Goal: Task Accomplishment & Management: Manage account settings

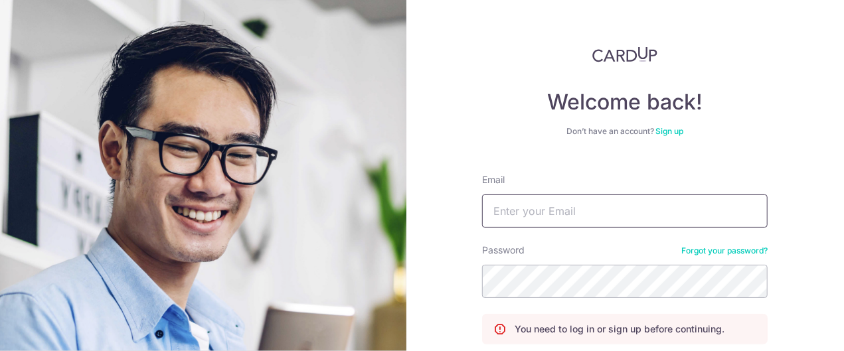
click at [565, 205] on input "Email" at bounding box center [625, 211] width 286 height 33
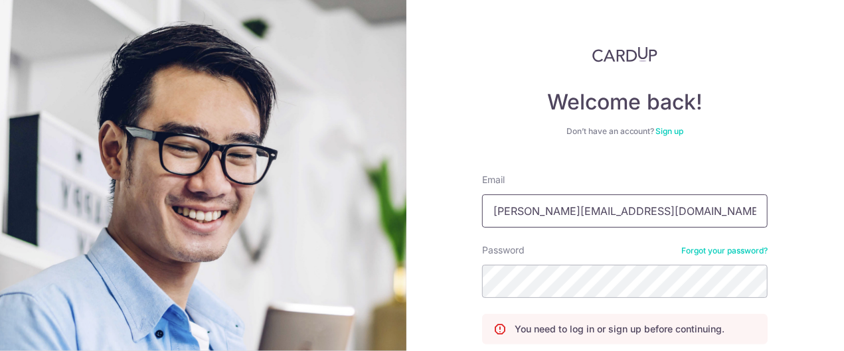
type input "[PERSON_NAME][EMAIL_ADDRESS][DOMAIN_NAME]"
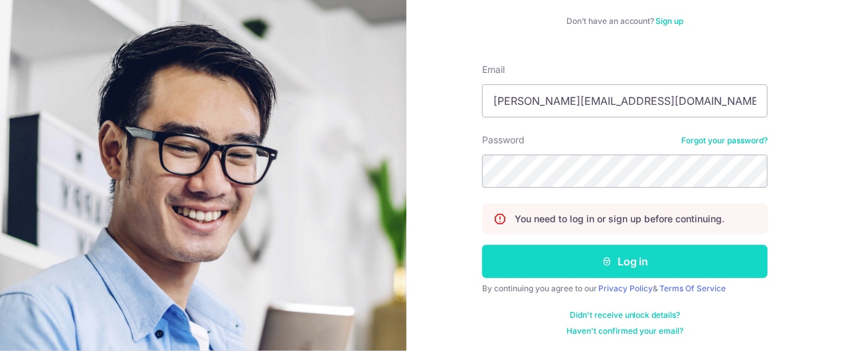
click at [627, 260] on button "Log in" at bounding box center [625, 261] width 286 height 33
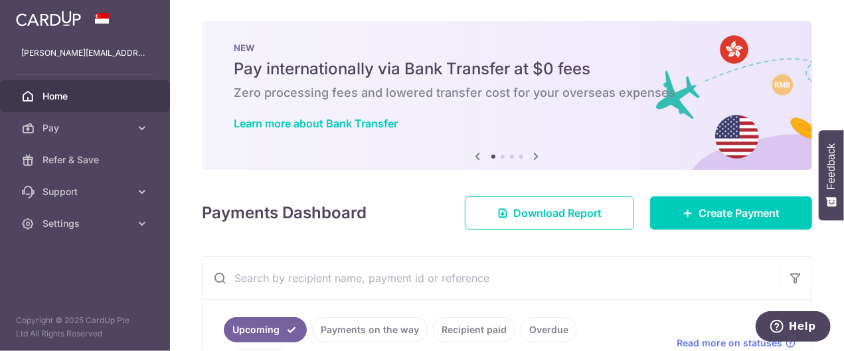
click at [534, 154] on icon at bounding box center [537, 156] width 16 height 17
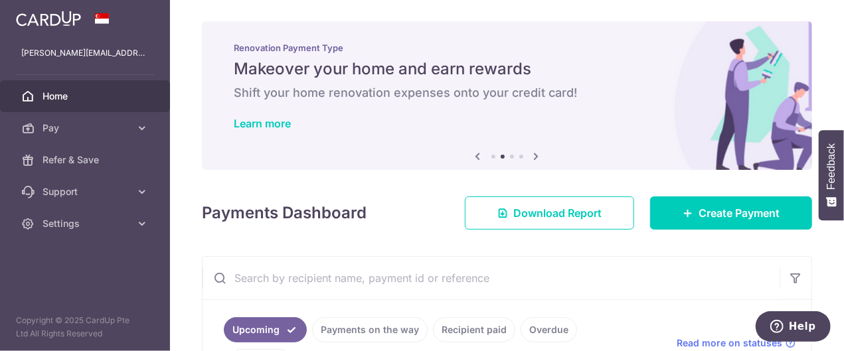
click at [534, 154] on icon at bounding box center [537, 156] width 16 height 17
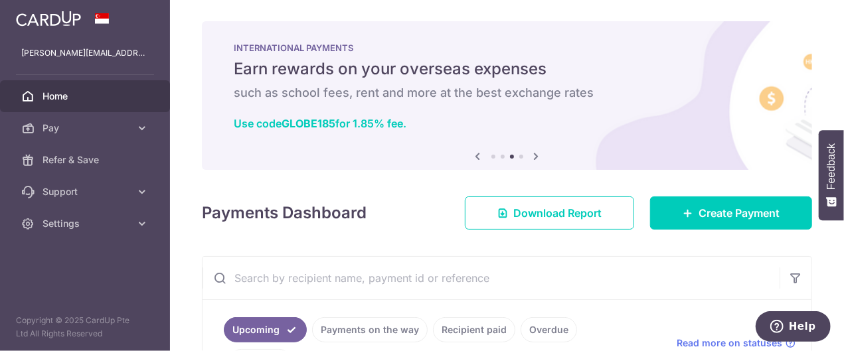
click at [534, 154] on icon at bounding box center [537, 156] width 16 height 17
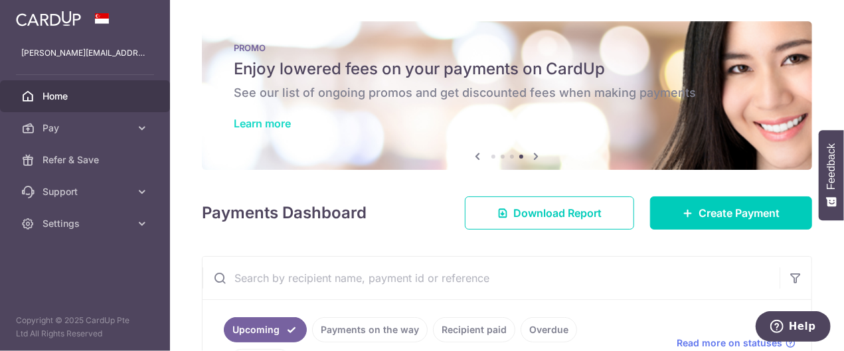
click at [280, 121] on link "Learn more" at bounding box center [262, 123] width 57 height 13
click at [478, 244] on div "× Pause Schedule Pause all future payments in this series Pause just this one p…" at bounding box center [507, 175] width 674 height 351
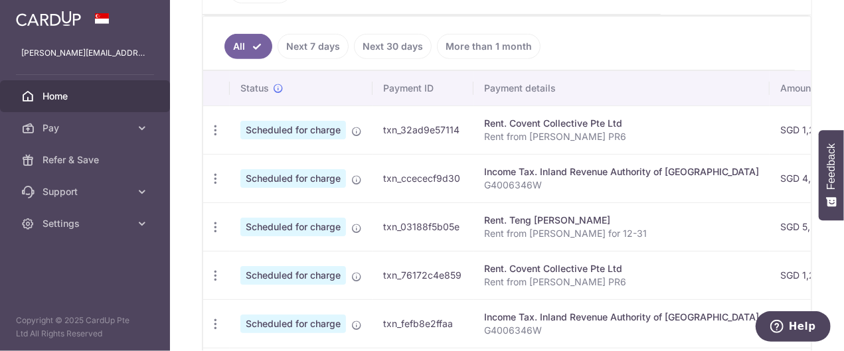
scroll to position [372, 0]
click at [215, 171] on icon "button" at bounding box center [216, 178] width 14 height 14
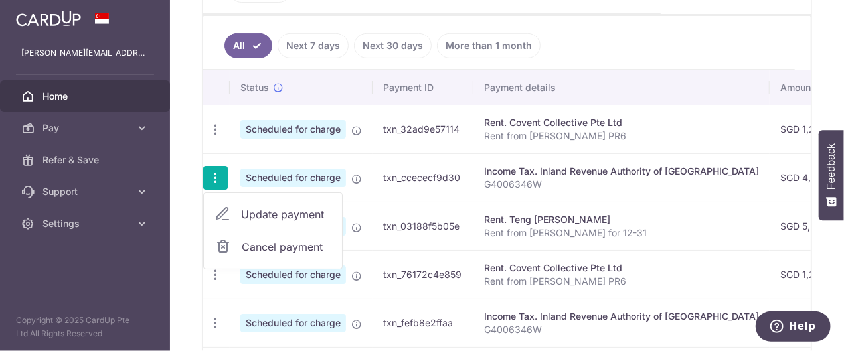
click at [275, 239] on span "Cancel payment" at bounding box center [286, 247] width 89 height 16
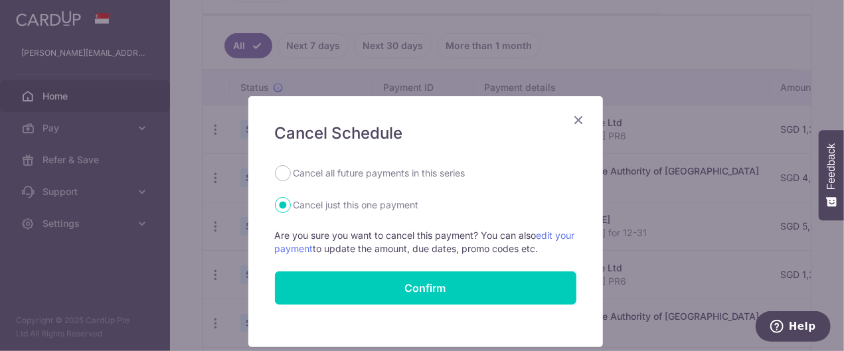
click at [355, 171] on label "Cancel all future payments in this series" at bounding box center [380, 173] width 172 height 16
click at [291, 171] on input "Cancel all future payments in this series" at bounding box center [283, 173] width 16 height 16
radio input "true"
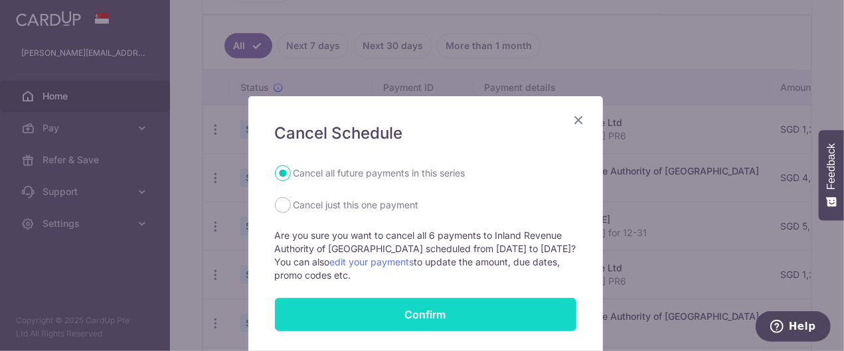
click at [421, 314] on button "Confirm" at bounding box center [426, 314] width 302 height 33
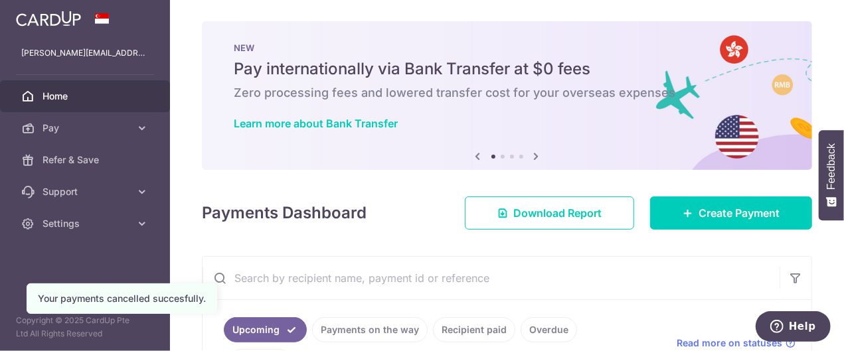
click at [504, 248] on div "× Pause Schedule Pause all future payments in this series Pause just this one p…" at bounding box center [507, 175] width 674 height 351
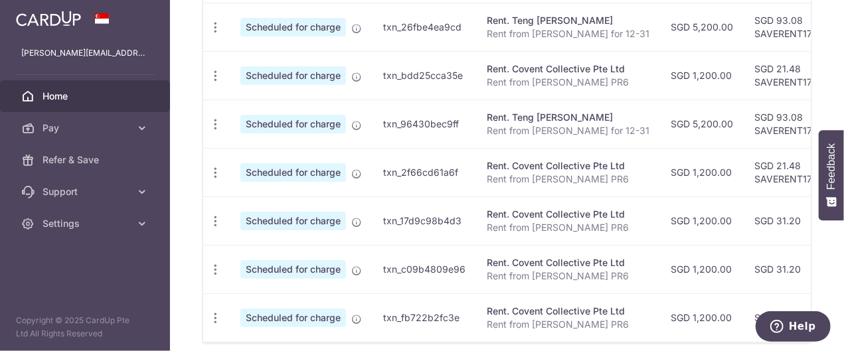
click at [480, 328] on div "× Pause Schedule Pause all future payments in this series Pause just this one p…" at bounding box center [507, 175] width 674 height 351
